Goal: Information Seeking & Learning: Learn about a topic

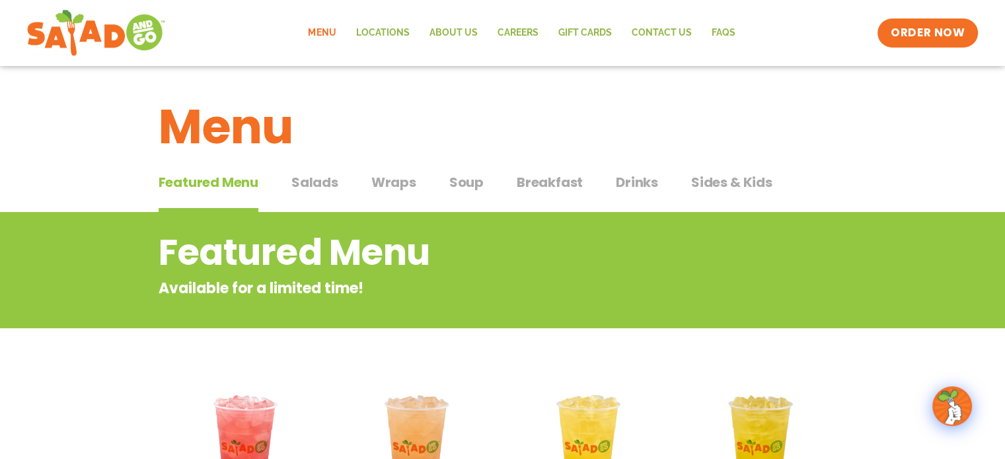
click at [325, 179] on span "Salads" at bounding box center [314, 183] width 47 height 20
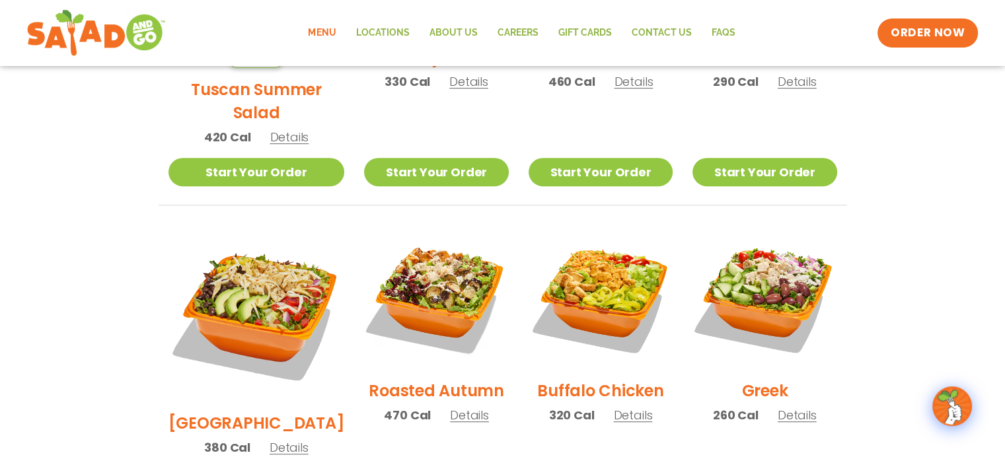
scroll to position [550, 0]
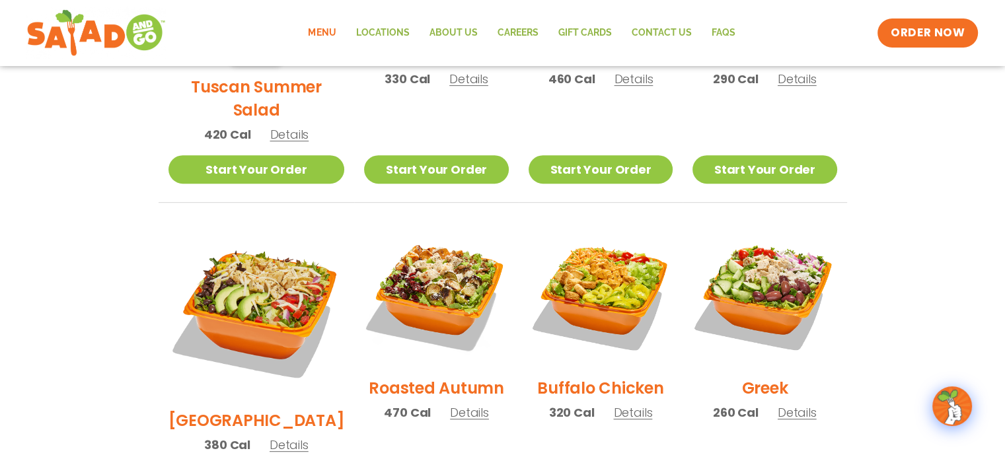
click at [455, 405] on span "Details" at bounding box center [469, 413] width 39 height 17
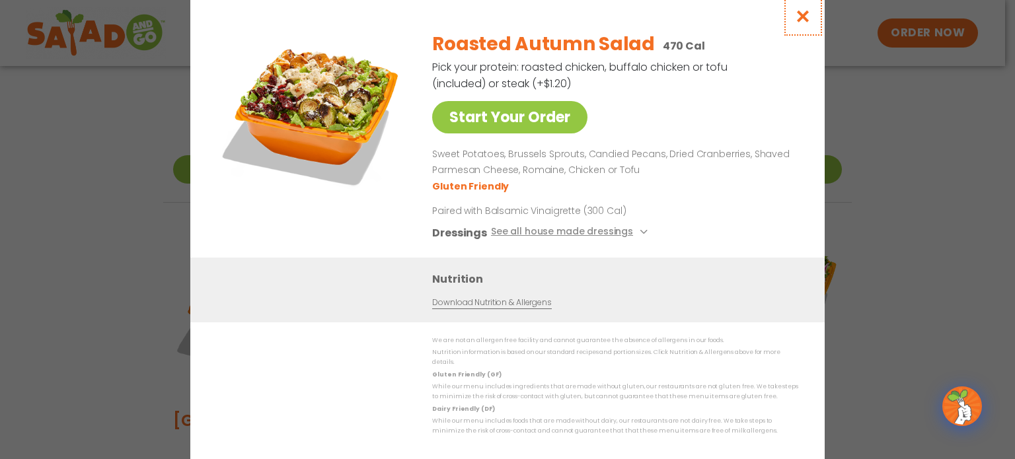
click at [801, 17] on icon "Close modal" at bounding box center [803, 16] width 17 height 14
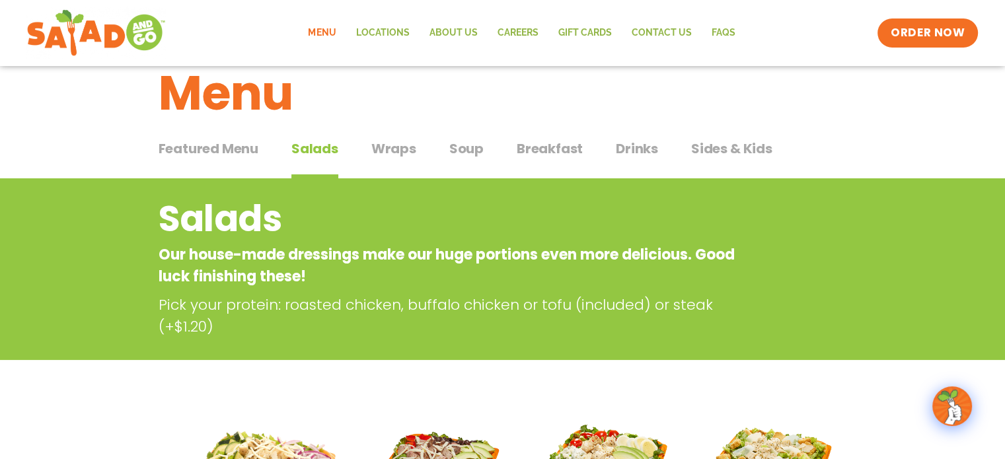
scroll to position [0, 0]
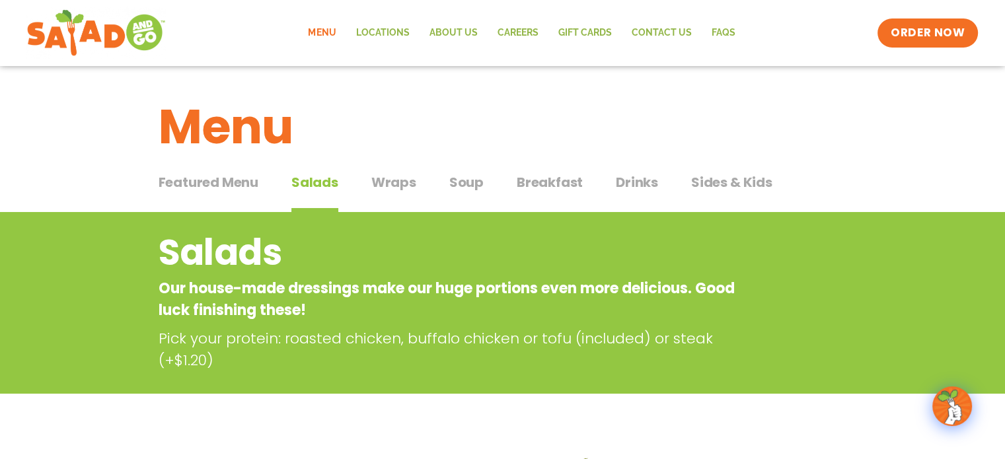
click at [535, 180] on span "Breakfast" at bounding box center [550, 183] width 66 height 20
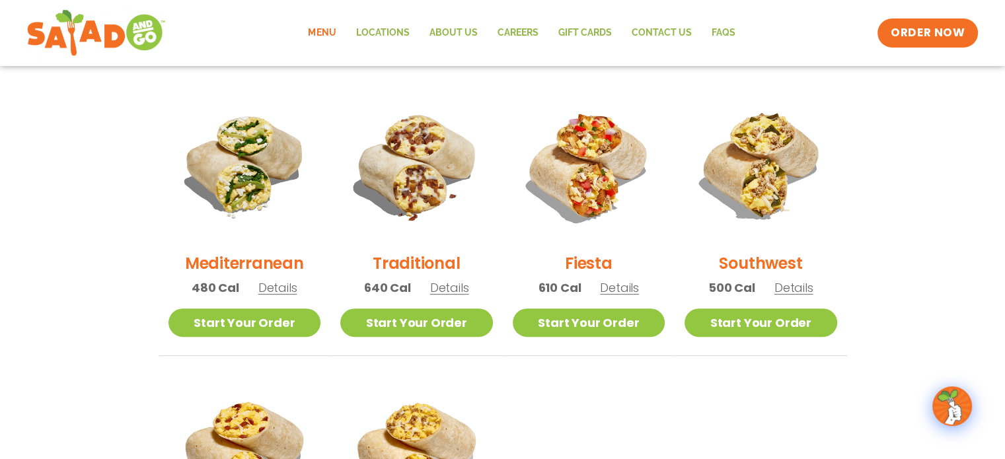
scroll to position [327, 0]
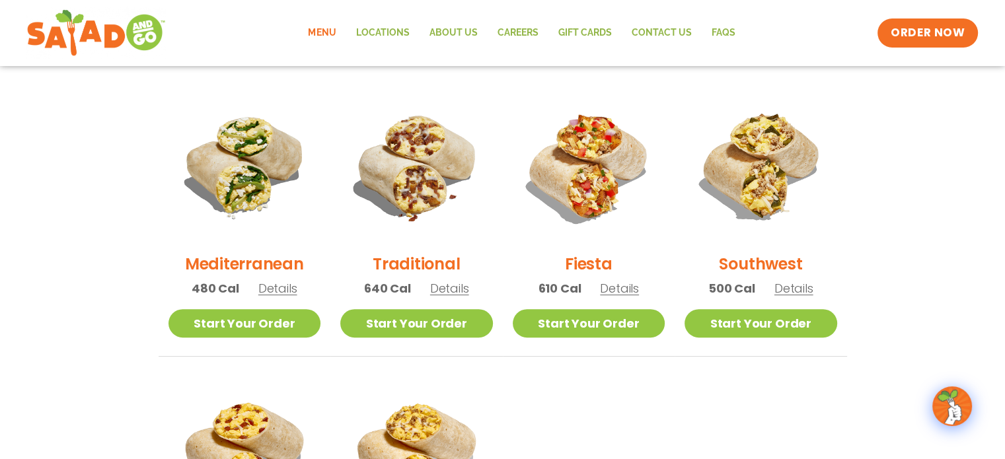
click at [603, 288] on span "Details" at bounding box center [619, 288] width 39 height 17
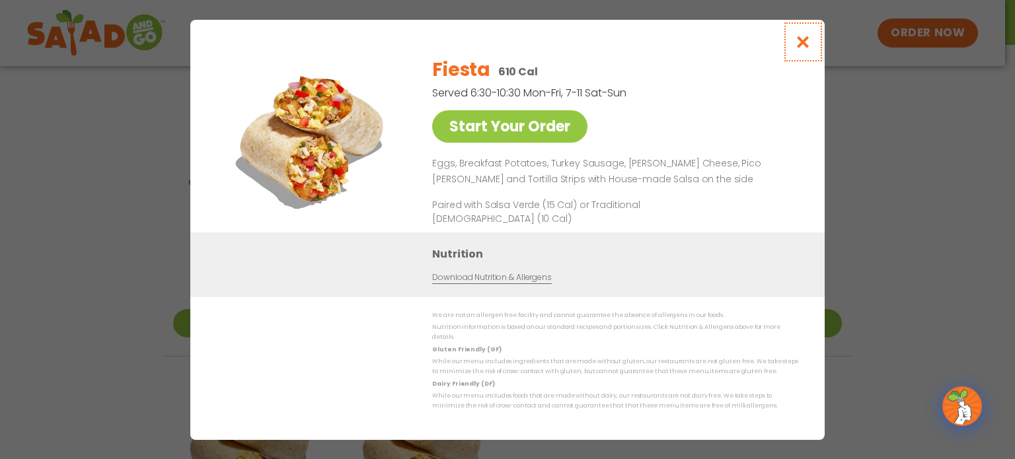
click at [800, 49] on icon "Close modal" at bounding box center [803, 42] width 17 height 14
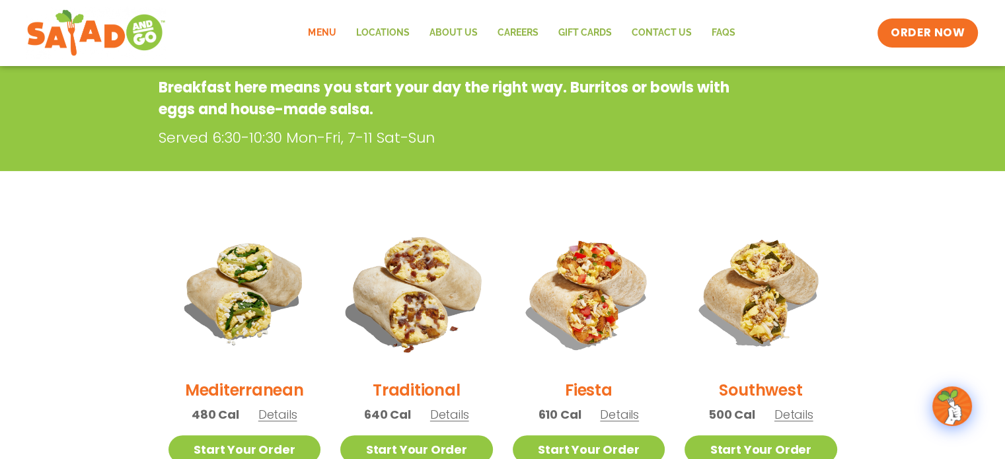
scroll to position [21, 0]
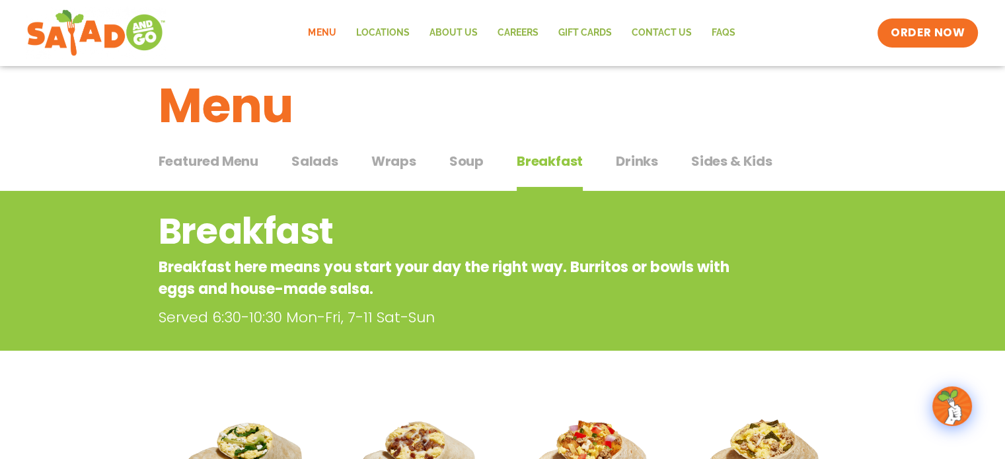
click at [418, 161] on div "Featured Menu Featured Menu Salads Salads Wraps Wraps Soup Soup Breakfast Break…" at bounding box center [503, 169] width 689 height 45
click at [389, 160] on span "Wraps" at bounding box center [393, 161] width 45 height 20
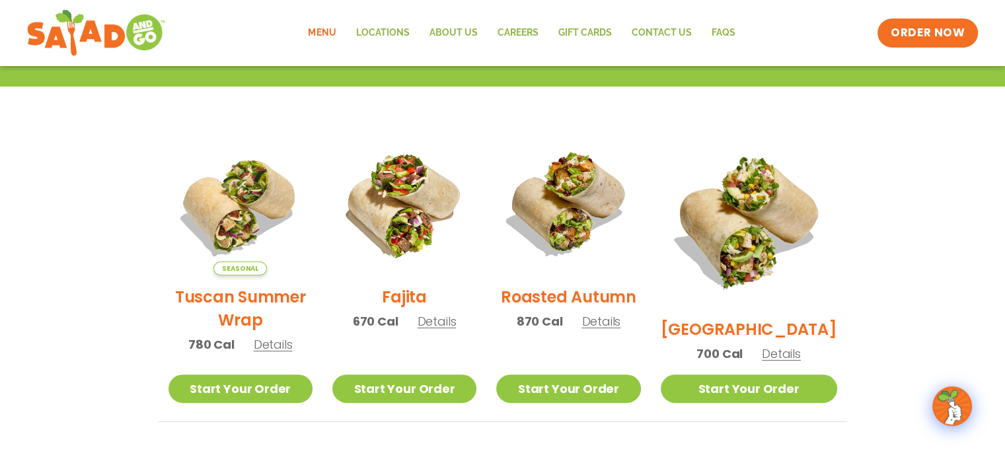
scroll to position [325, 0]
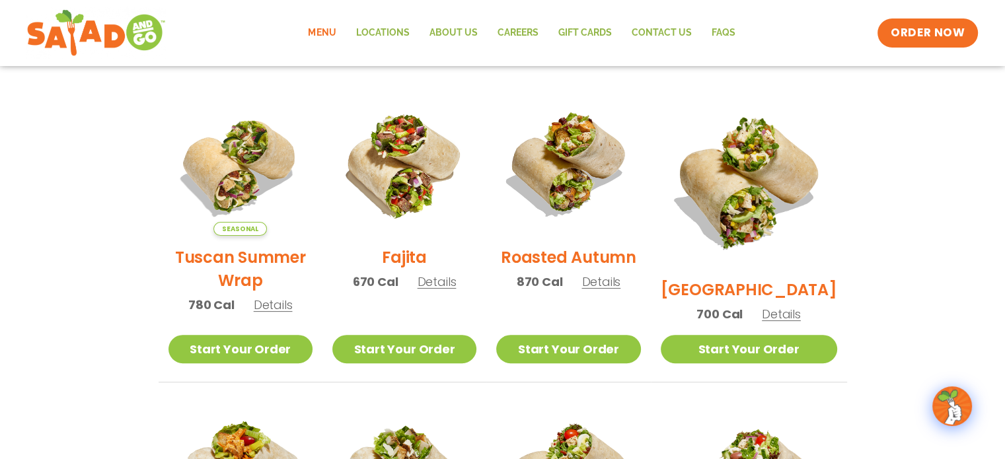
click at [443, 290] on span "Details" at bounding box center [437, 282] width 39 height 17
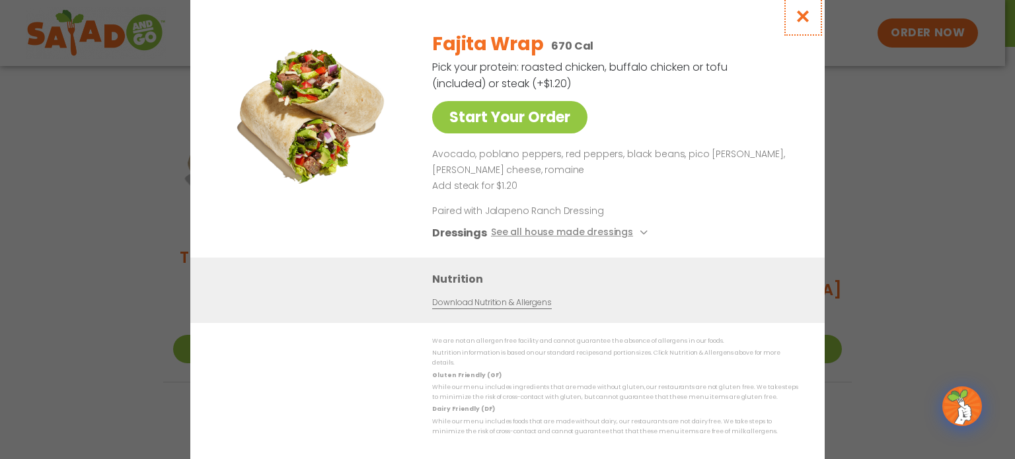
click at [803, 23] on icon "Close modal" at bounding box center [803, 16] width 17 height 14
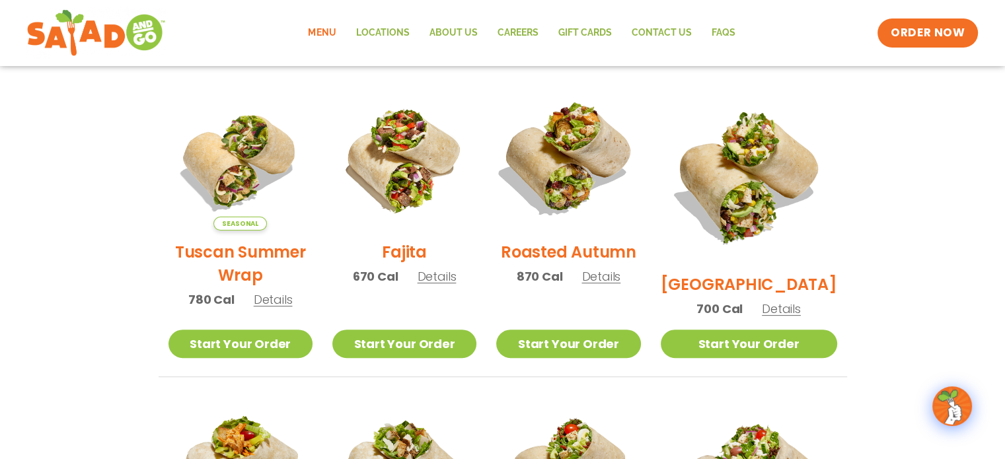
scroll to position [0, 0]
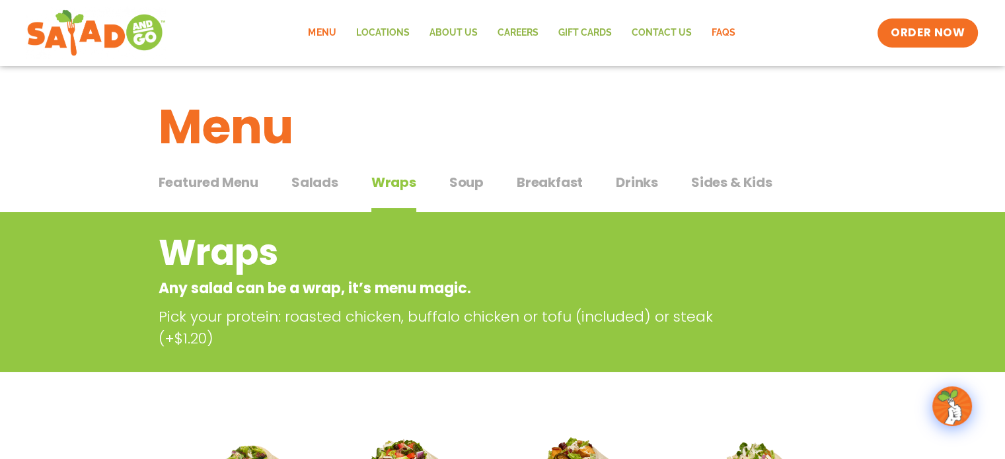
click at [715, 38] on link "FAQs" at bounding box center [723, 33] width 44 height 30
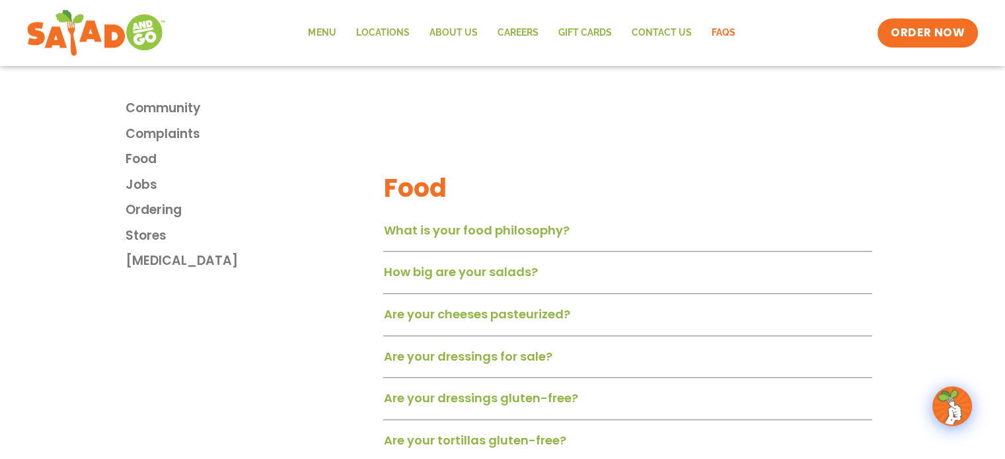
scroll to position [839, 0]
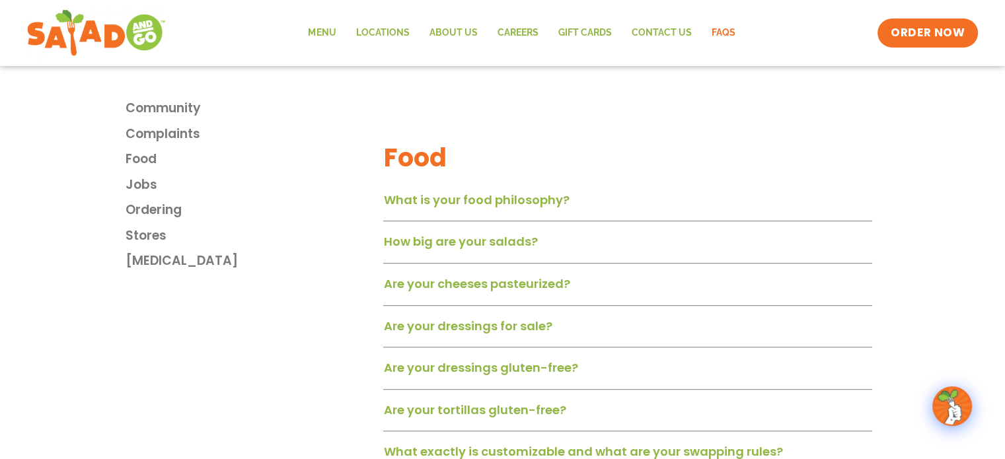
click at [445, 243] on link "How big are your salads?" at bounding box center [460, 241] width 154 height 17
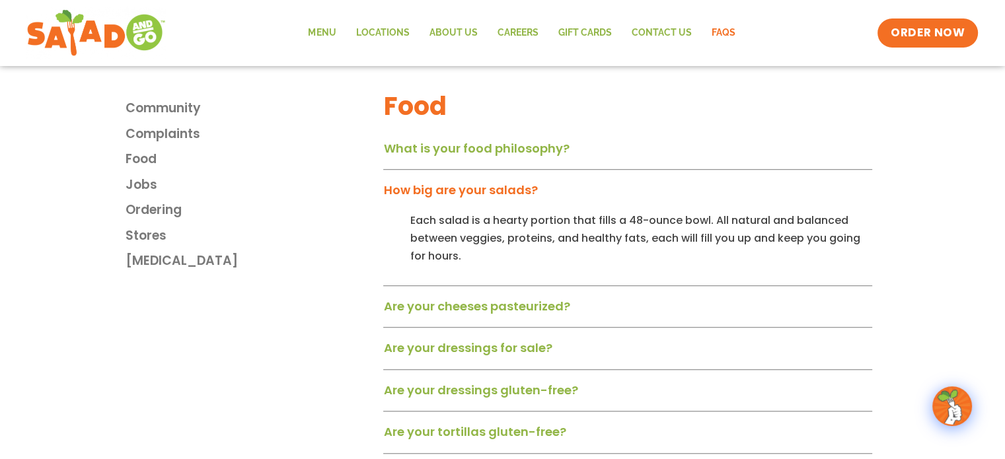
scroll to position [894, 0]
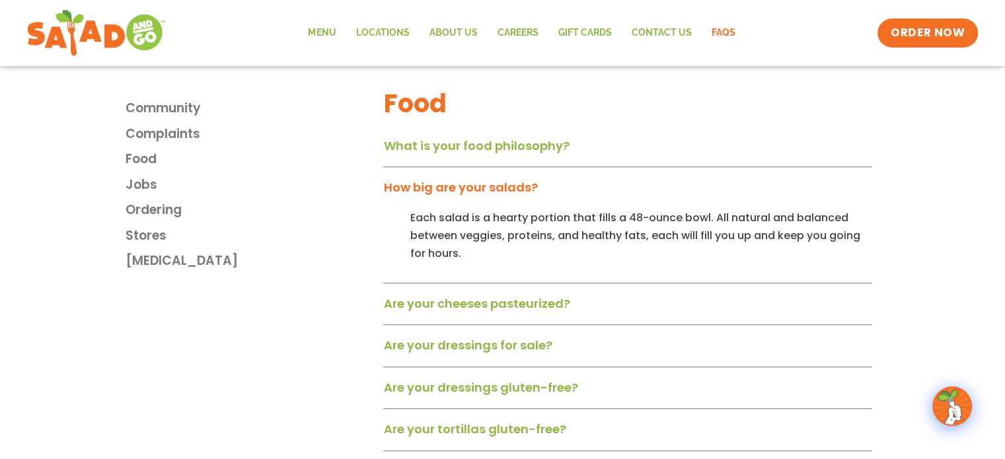
click at [456, 312] on link "Are your cheeses pasteurized?" at bounding box center [476, 303] width 186 height 17
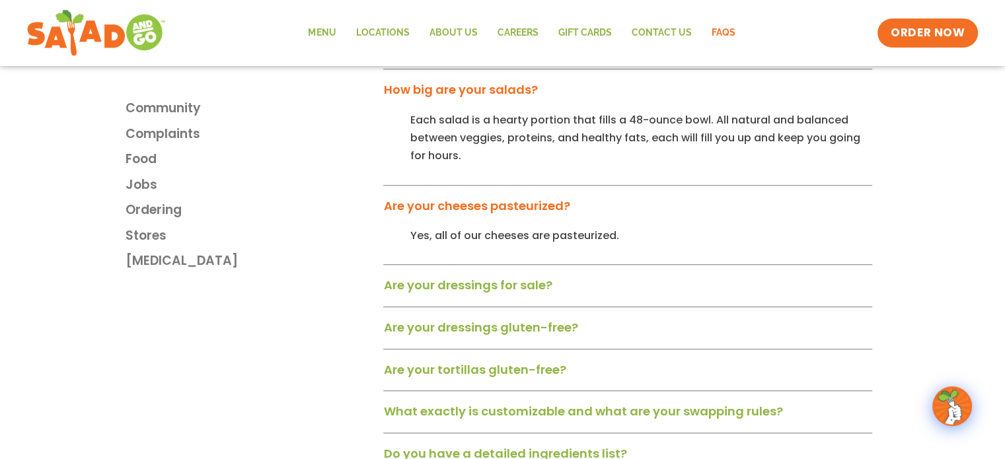
scroll to position [997, 0]
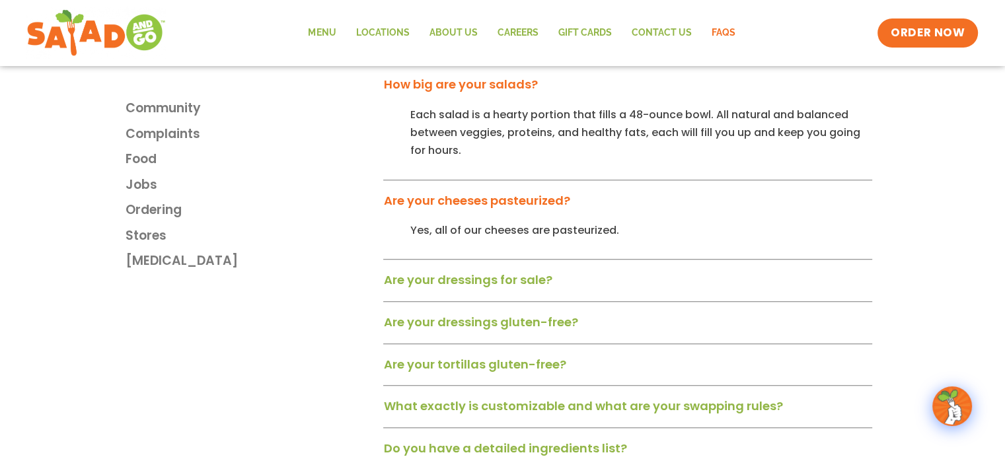
click at [472, 283] on link "Are your dressings for sale?" at bounding box center [467, 280] width 169 height 17
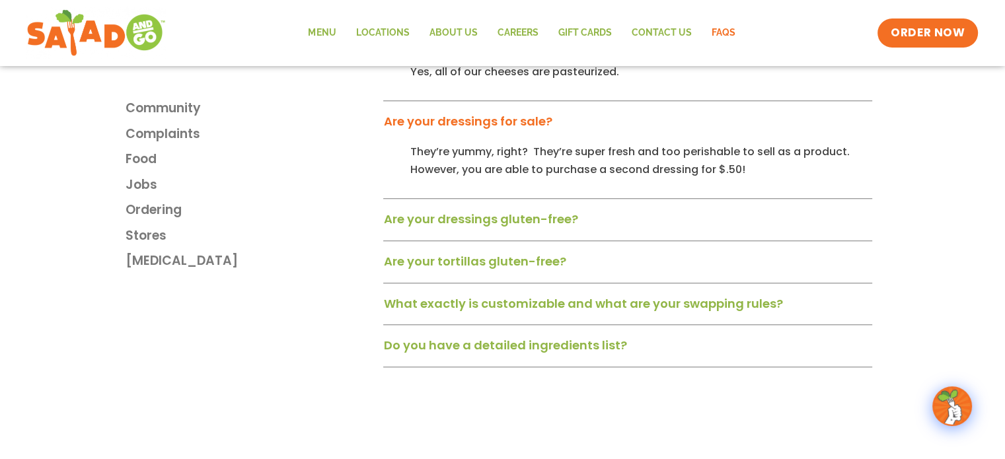
scroll to position [1162, 0]
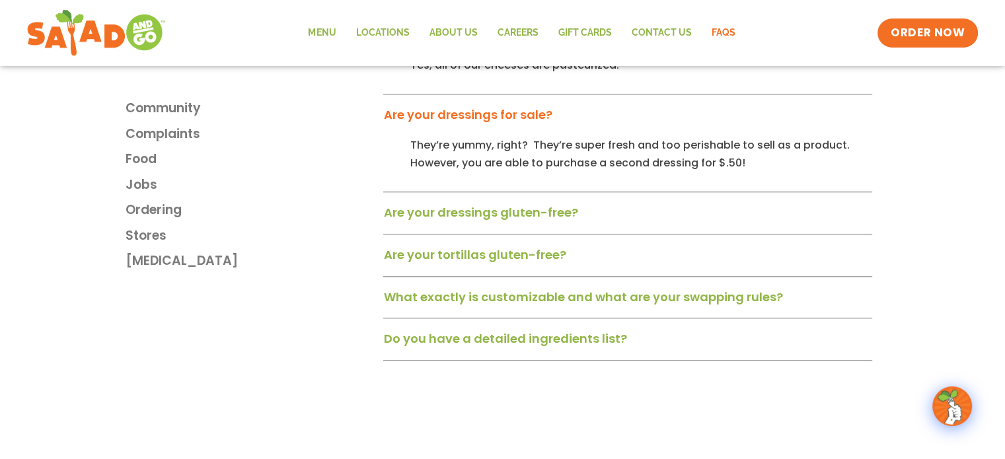
click at [510, 270] on div "Are your tortillas gluten-free?" at bounding box center [627, 260] width 489 height 34
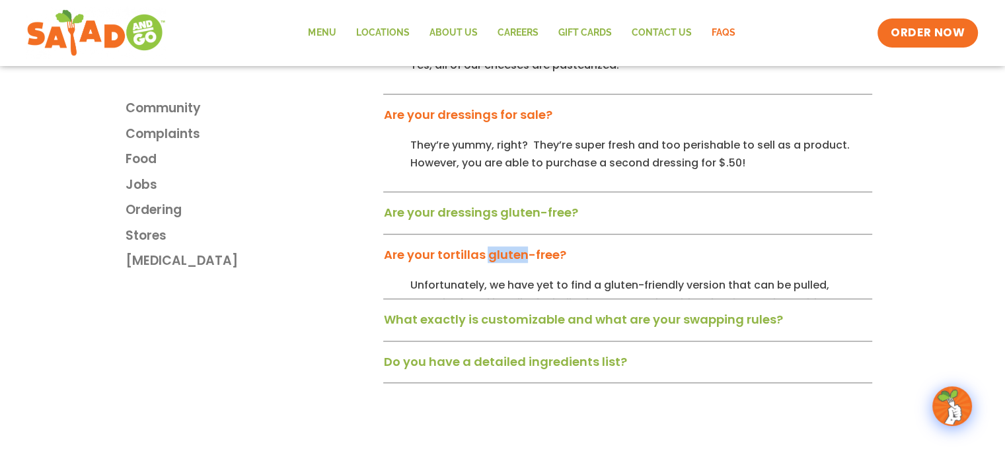
click at [510, 270] on div "Are your tortillas gluten-free?" at bounding box center [627, 260] width 489 height 34
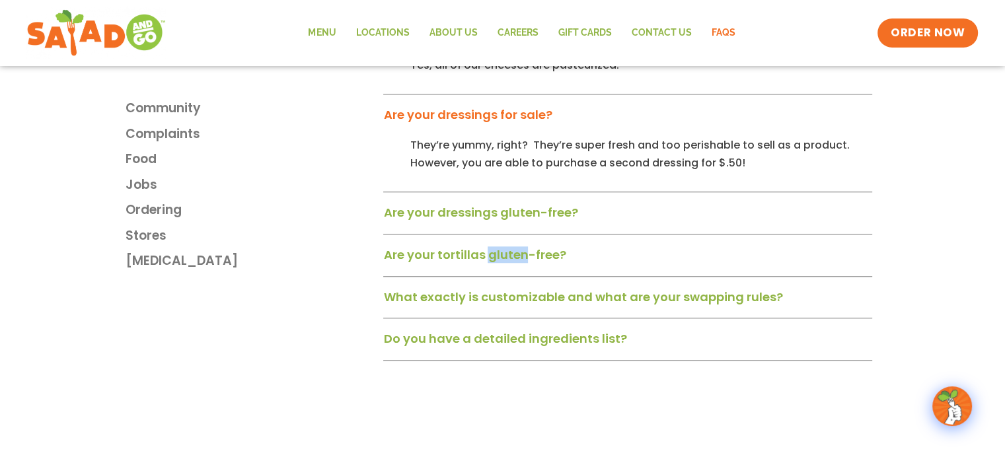
click at [510, 270] on div "Are your tortillas gluten-free?" at bounding box center [627, 260] width 489 height 34
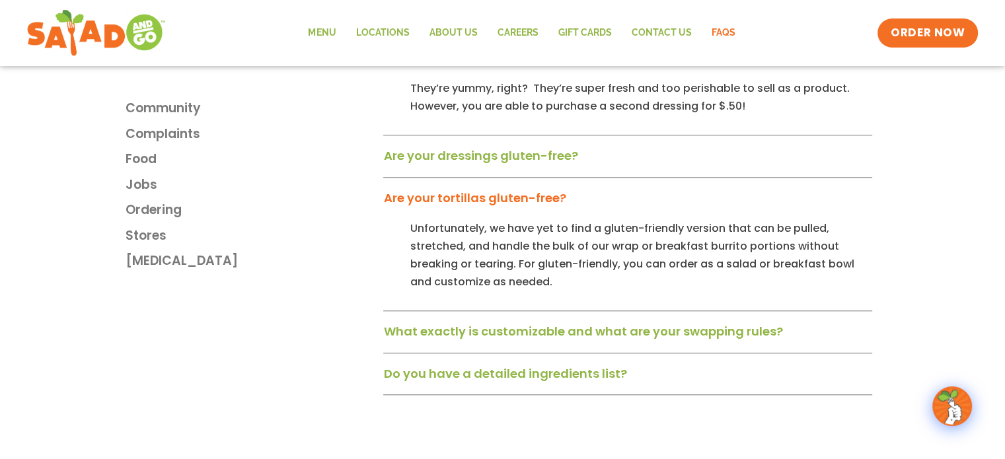
scroll to position [1232, 0]
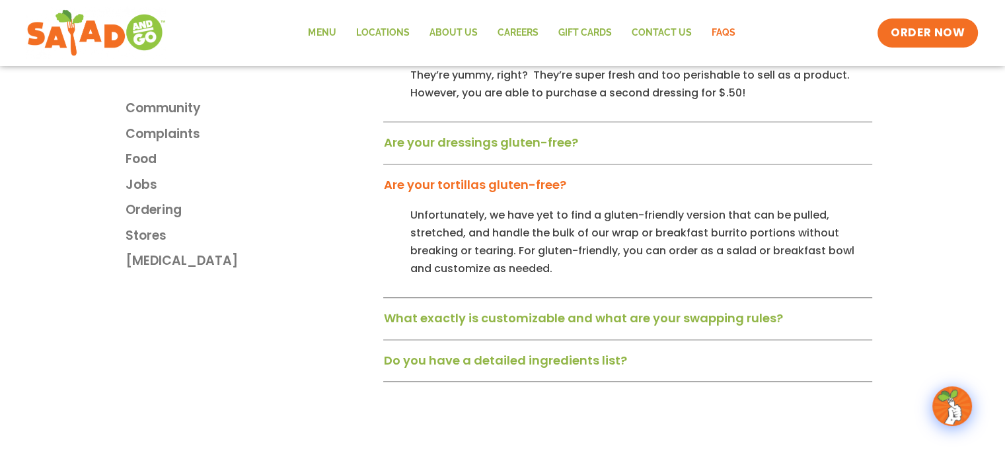
click at [523, 327] on link "What exactly is customizable and what are your swapping rules?" at bounding box center [582, 318] width 399 height 17
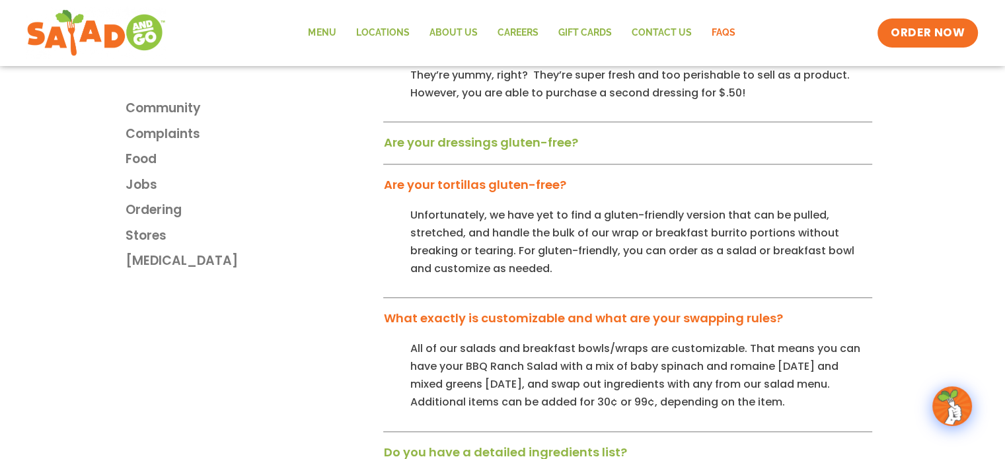
click at [523, 327] on link "What exactly is customizable and what are your swapping rules?" at bounding box center [582, 318] width 399 height 17
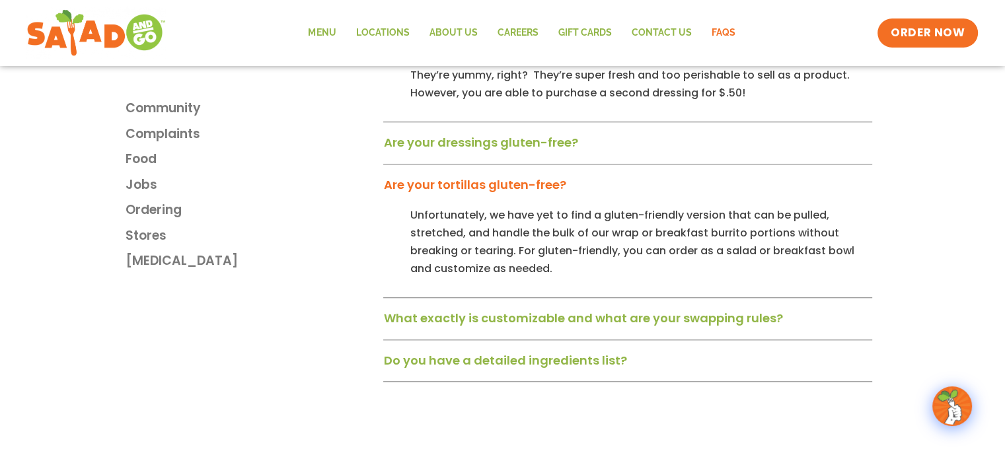
click at [523, 367] on link "Do you have a detailed ingredients list?" at bounding box center [504, 360] width 243 height 17
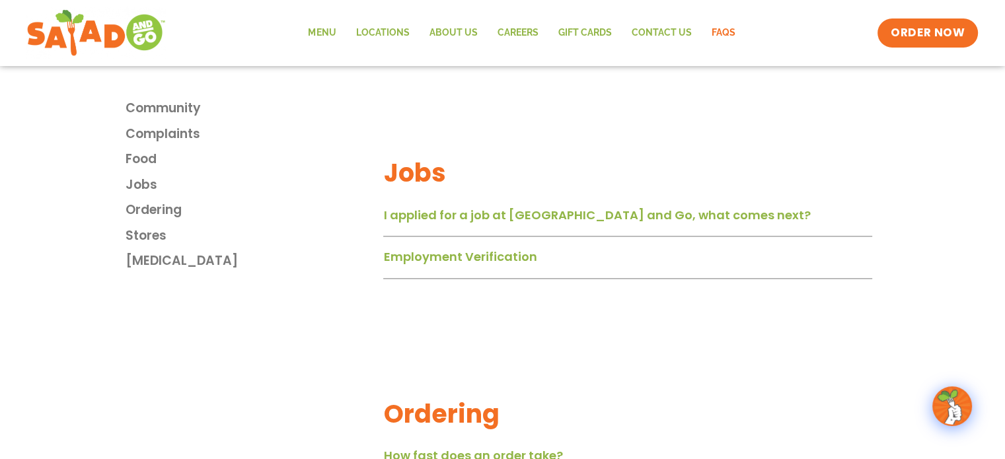
scroll to position [1672, 0]
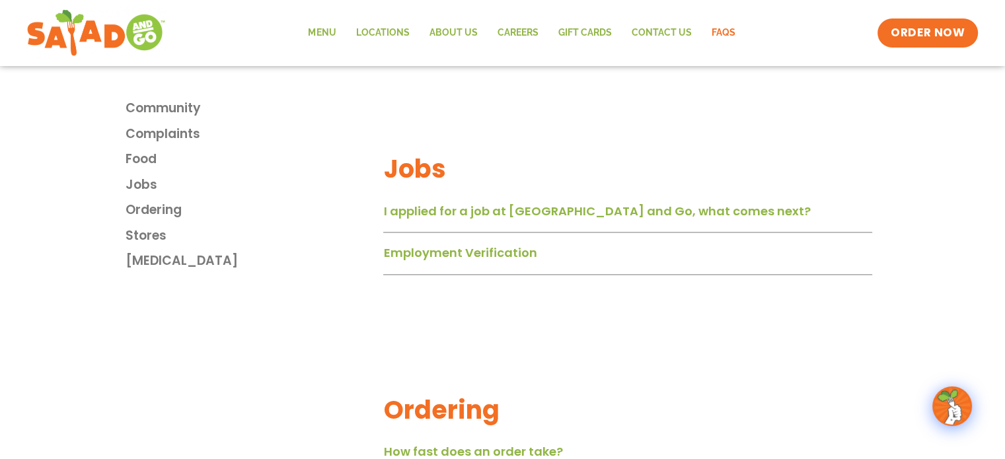
click at [517, 259] on link "Employment Verification" at bounding box center [459, 253] width 153 height 17
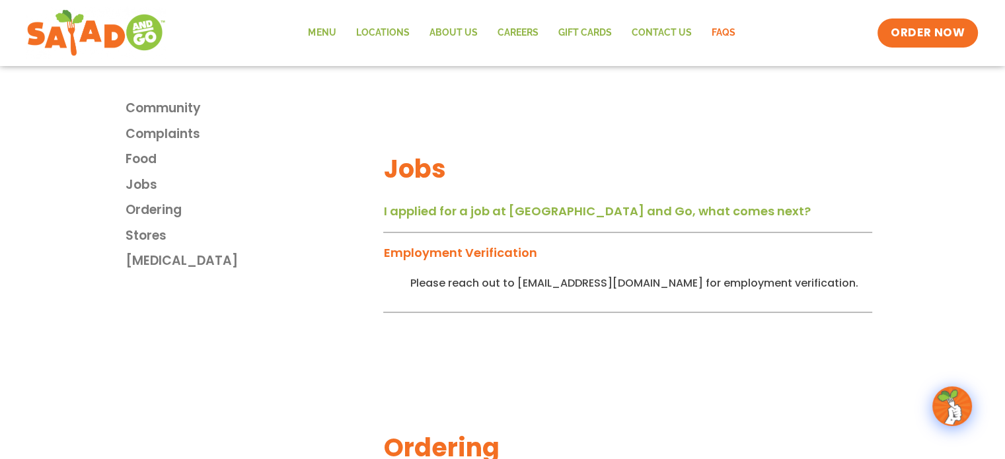
click at [517, 259] on link "Employment Verification" at bounding box center [459, 253] width 153 height 17
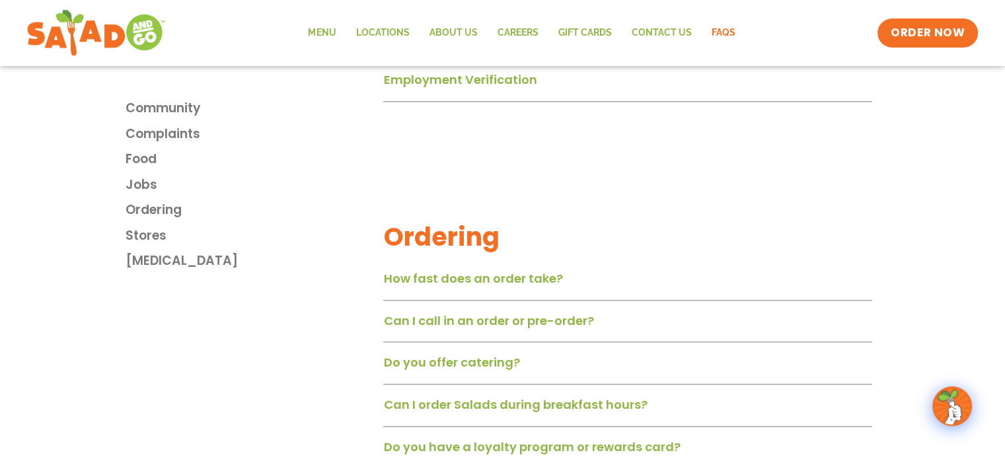
scroll to position [1927, 0]
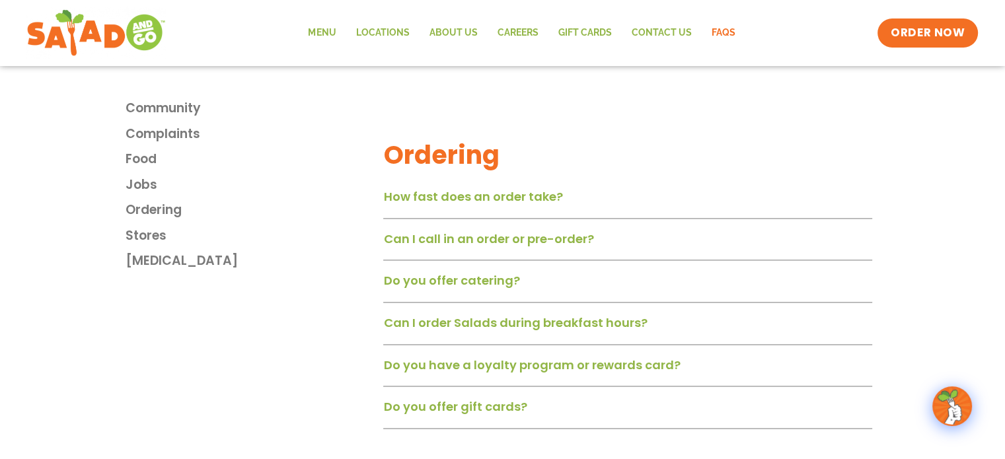
click at [472, 190] on div "How fast does an order take?" at bounding box center [627, 201] width 489 height 34
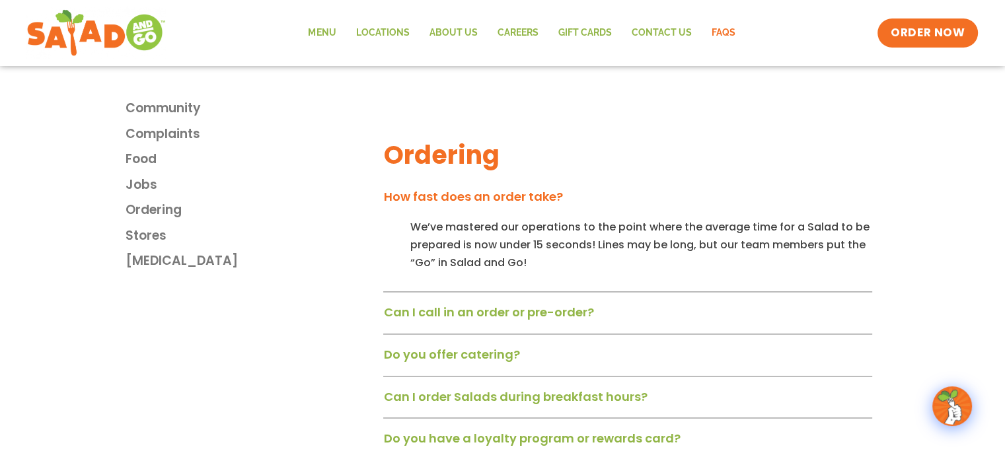
click at [500, 214] on div "How fast does an order take?" at bounding box center [627, 201] width 489 height 34
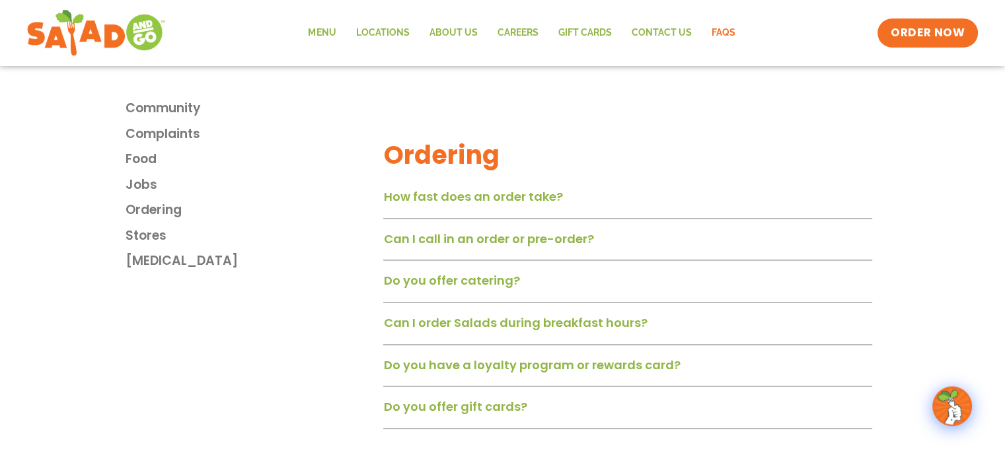
click at [500, 240] on link "Can I call in an order or pre-order?" at bounding box center [488, 239] width 210 height 17
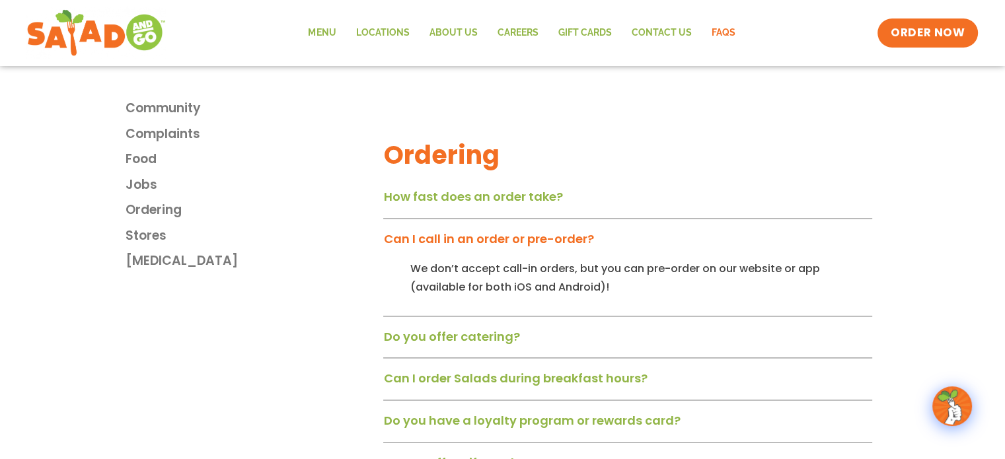
click at [506, 243] on link "Can I call in an order or pre-order?" at bounding box center [488, 239] width 210 height 17
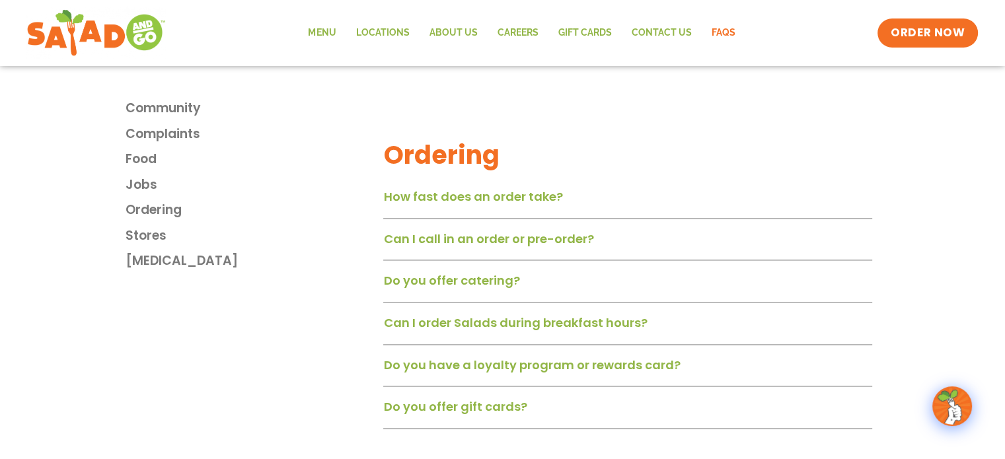
click at [481, 288] on link "Do you offer catering?" at bounding box center [451, 280] width 136 height 17
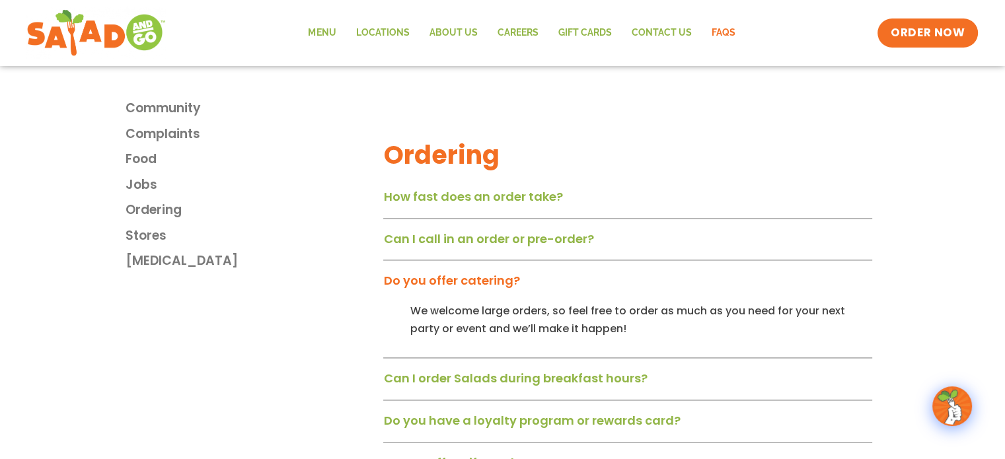
click at [482, 288] on link "Do you offer catering?" at bounding box center [451, 280] width 136 height 17
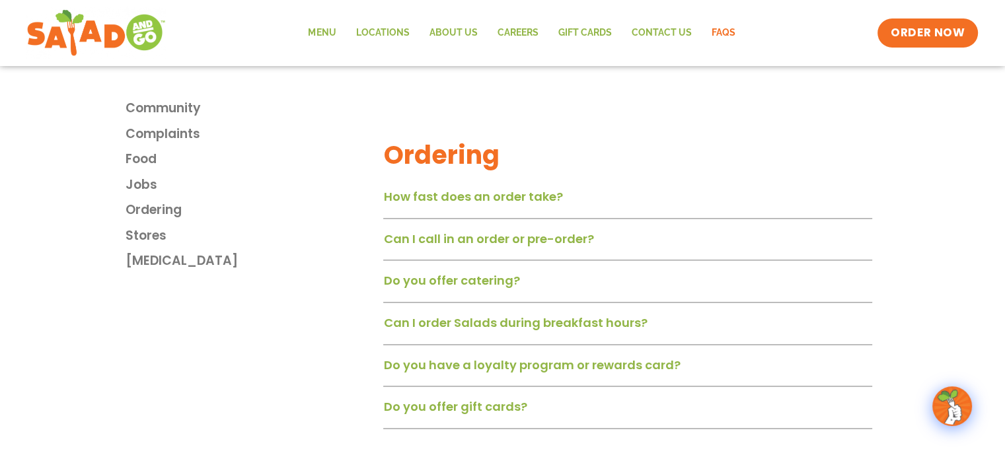
click at [479, 331] on link "Can I order Salads during breakfast hours?" at bounding box center [515, 323] width 264 height 17
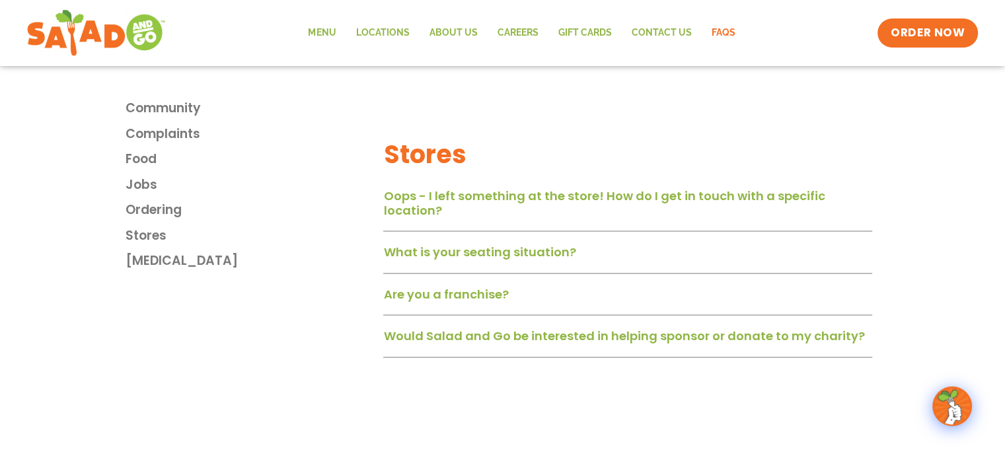
scroll to position [2430, 0]
click at [503, 204] on link "Oops - I left something at the store! How do I get in touch with a specific loc…" at bounding box center [604, 202] width 442 height 31
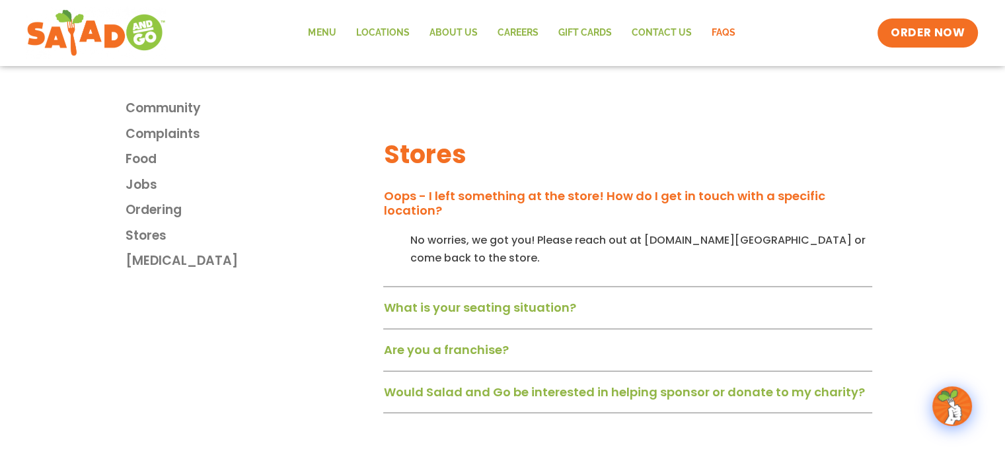
click at [503, 204] on link "Oops - I left something at the store! How do I get in touch with a specific loc…" at bounding box center [604, 202] width 442 height 31
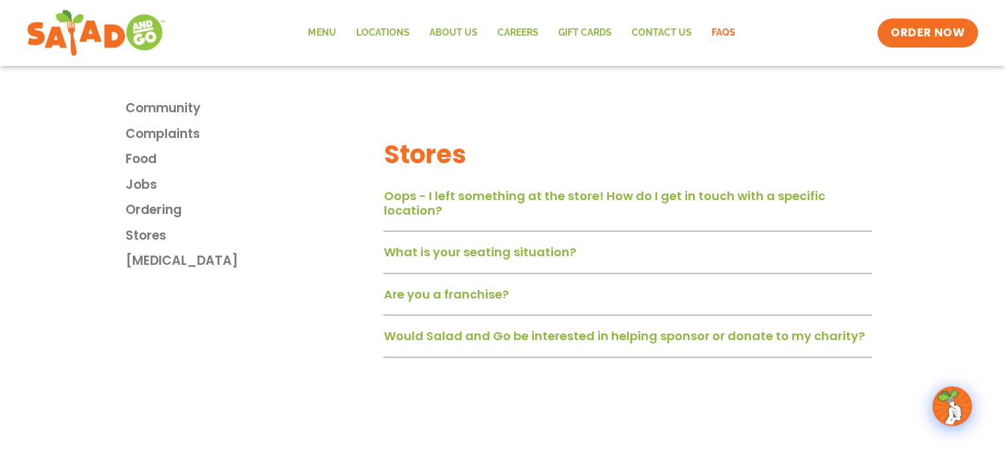
click at [494, 253] on link "What is your seating situation?" at bounding box center [479, 251] width 192 height 17
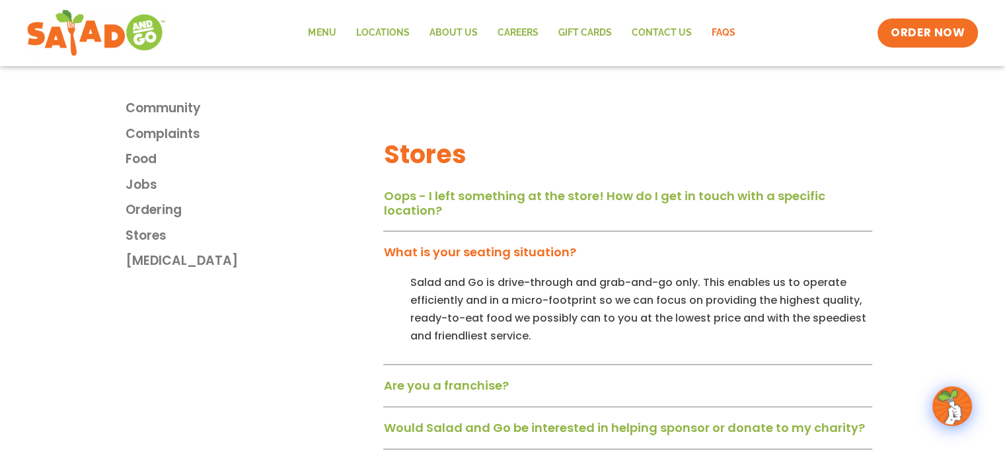
click at [494, 253] on link "What is your seating situation?" at bounding box center [479, 251] width 192 height 17
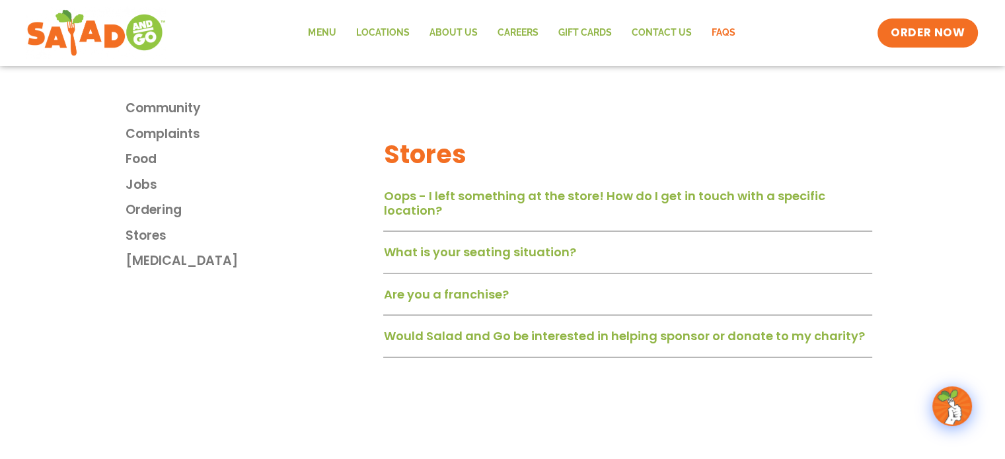
click at [486, 286] on div "Oops - I left something at the store! How do I get in touch with a specific loc…" at bounding box center [627, 270] width 489 height 174
click at [484, 291] on link "Are you a franchise?" at bounding box center [445, 294] width 125 height 17
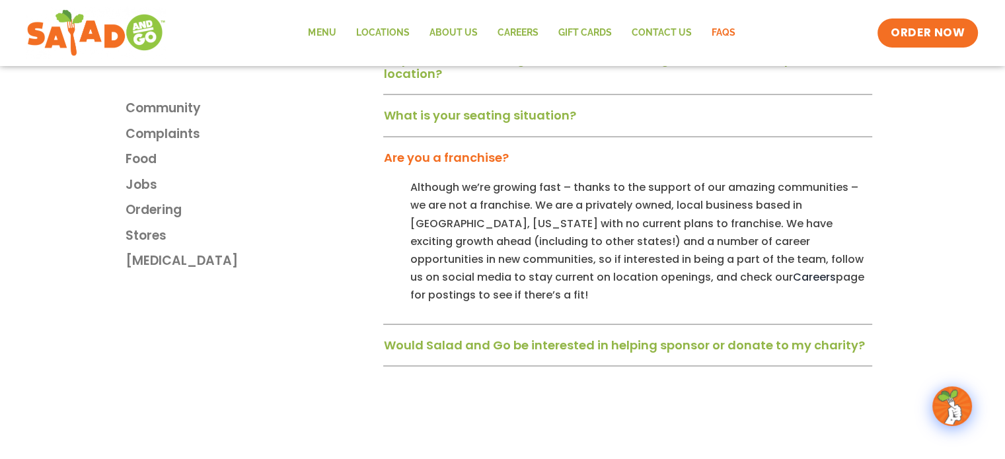
scroll to position [2566, 0]
click at [477, 336] on link "Would Salad and Go be interested in helping sponsor or donate to my charity?" at bounding box center [623, 344] width 481 height 17
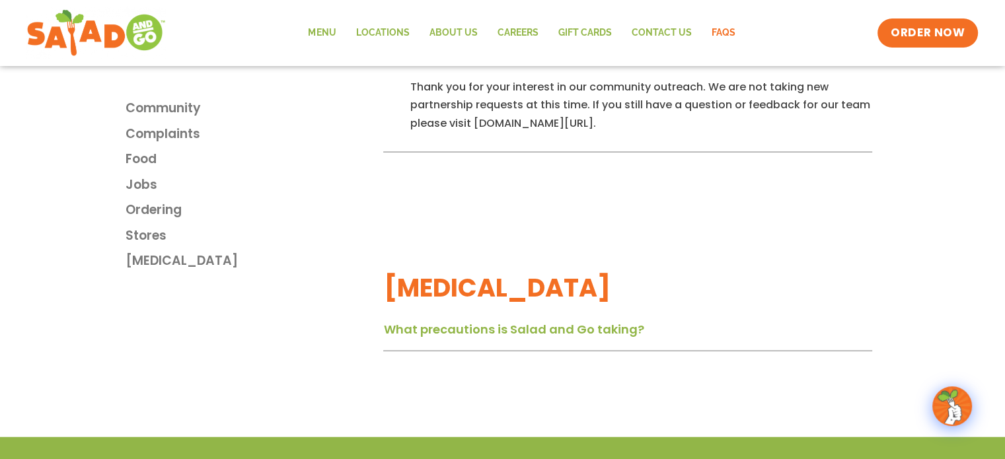
scroll to position [2870, 0]
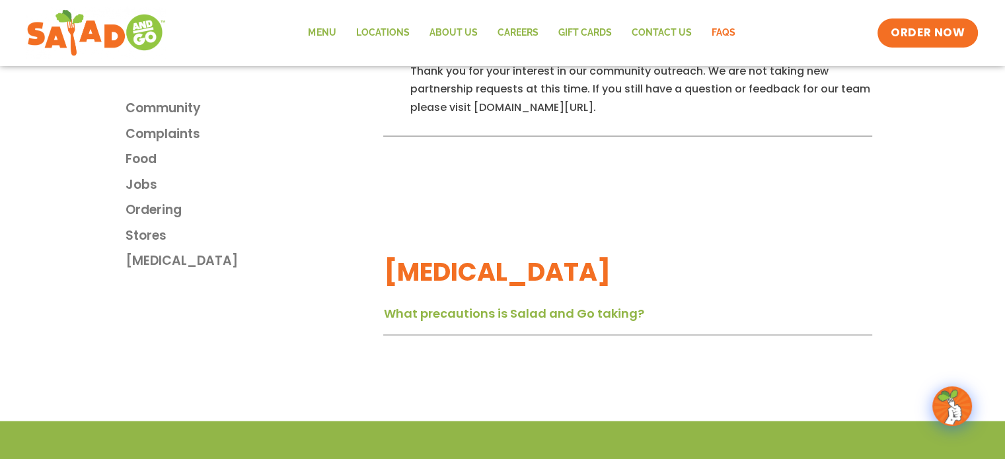
click at [481, 308] on link "What precautions is Salad and Go taking?" at bounding box center [513, 313] width 260 height 17
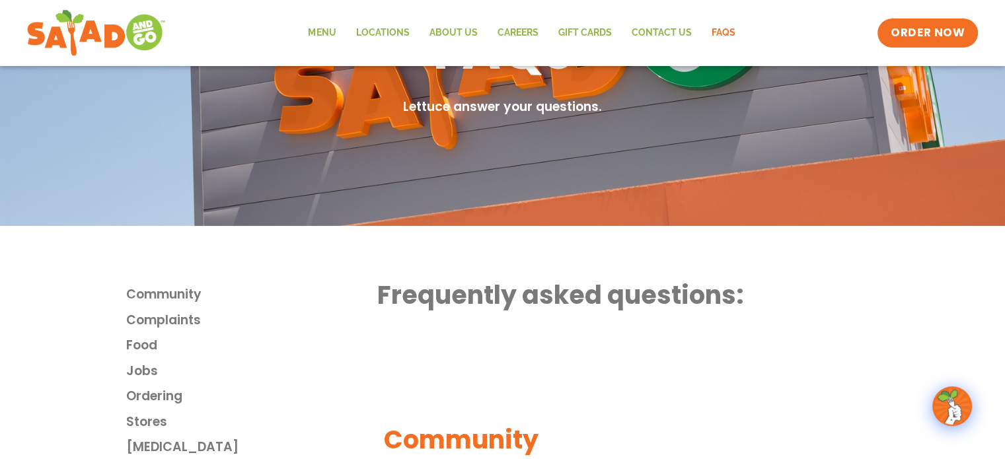
scroll to position [0, 0]
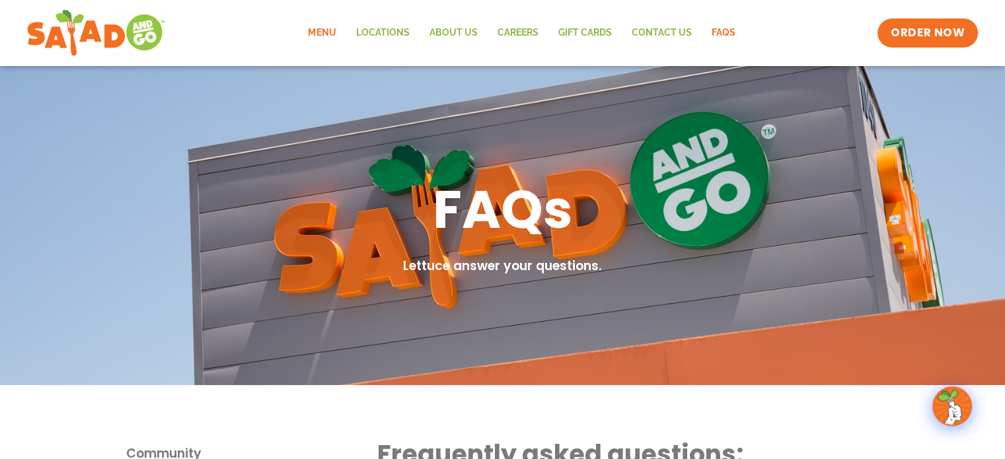
click at [327, 33] on link "Menu" at bounding box center [322, 33] width 48 height 30
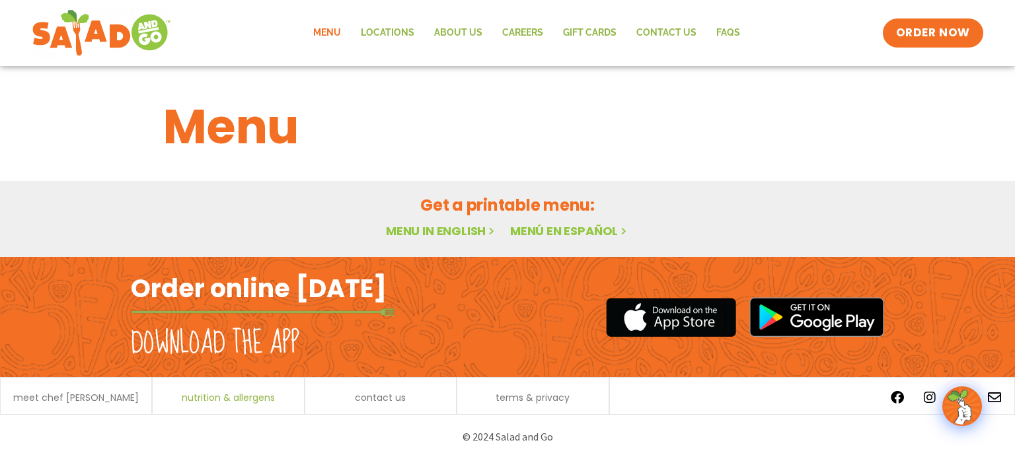
click at [251, 398] on span "nutrition & allergens" at bounding box center [228, 397] width 93 height 9
